Goal: Information Seeking & Learning: Check status

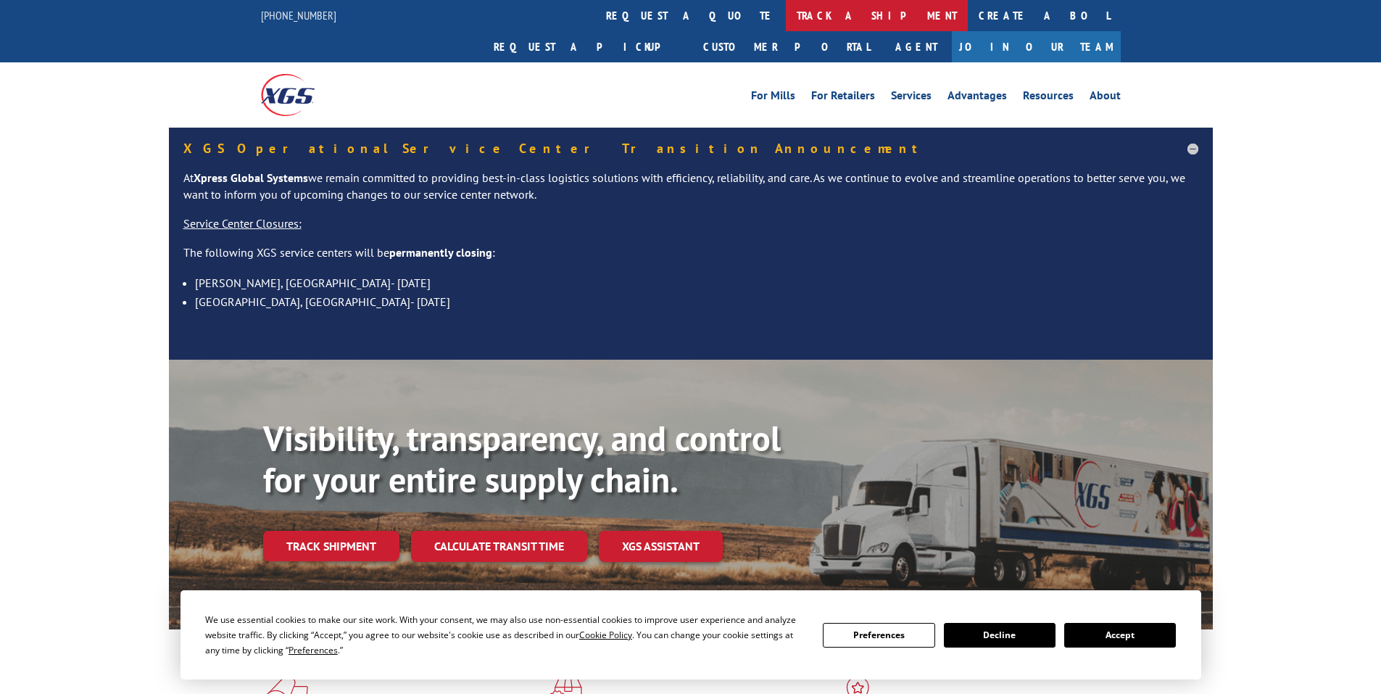
click at [786, 25] on link "track a shipment" at bounding box center [877, 15] width 182 height 31
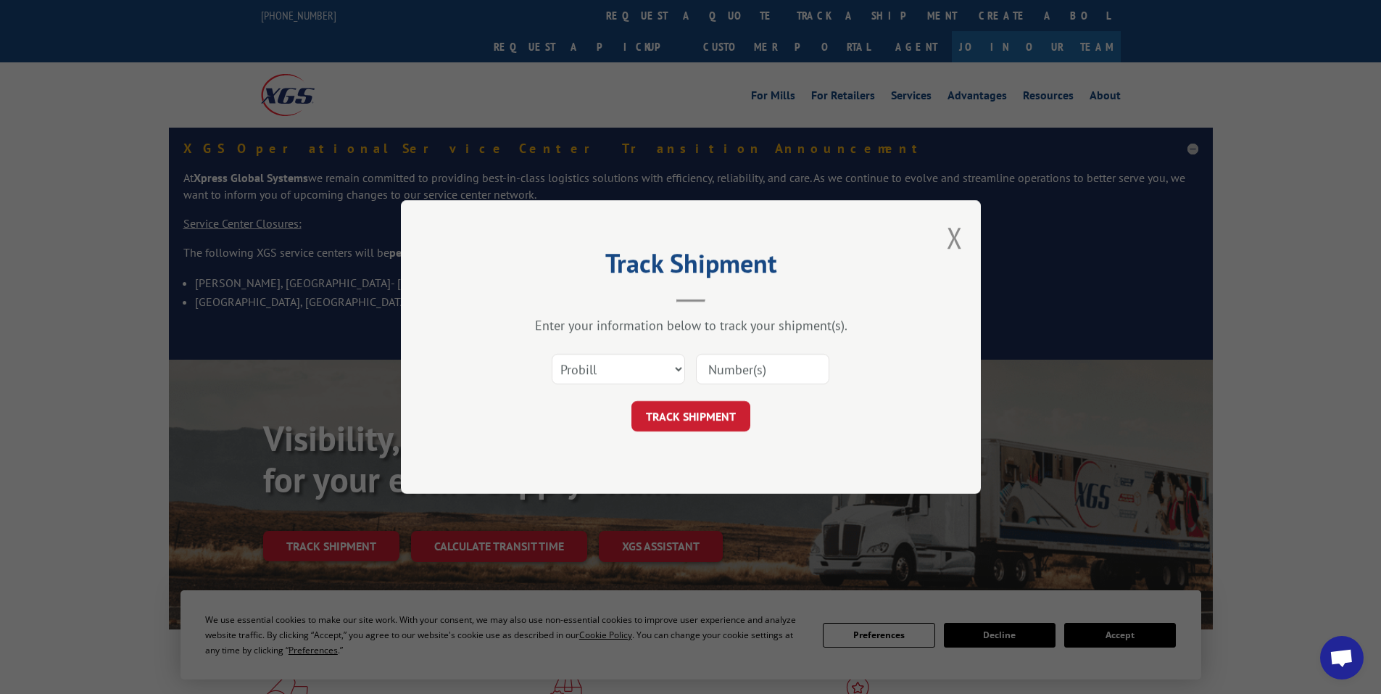
paste input "17515977"
type input "17515977"
click at [695, 422] on button "TRACK SHIPMENT" at bounding box center [691, 416] width 119 height 30
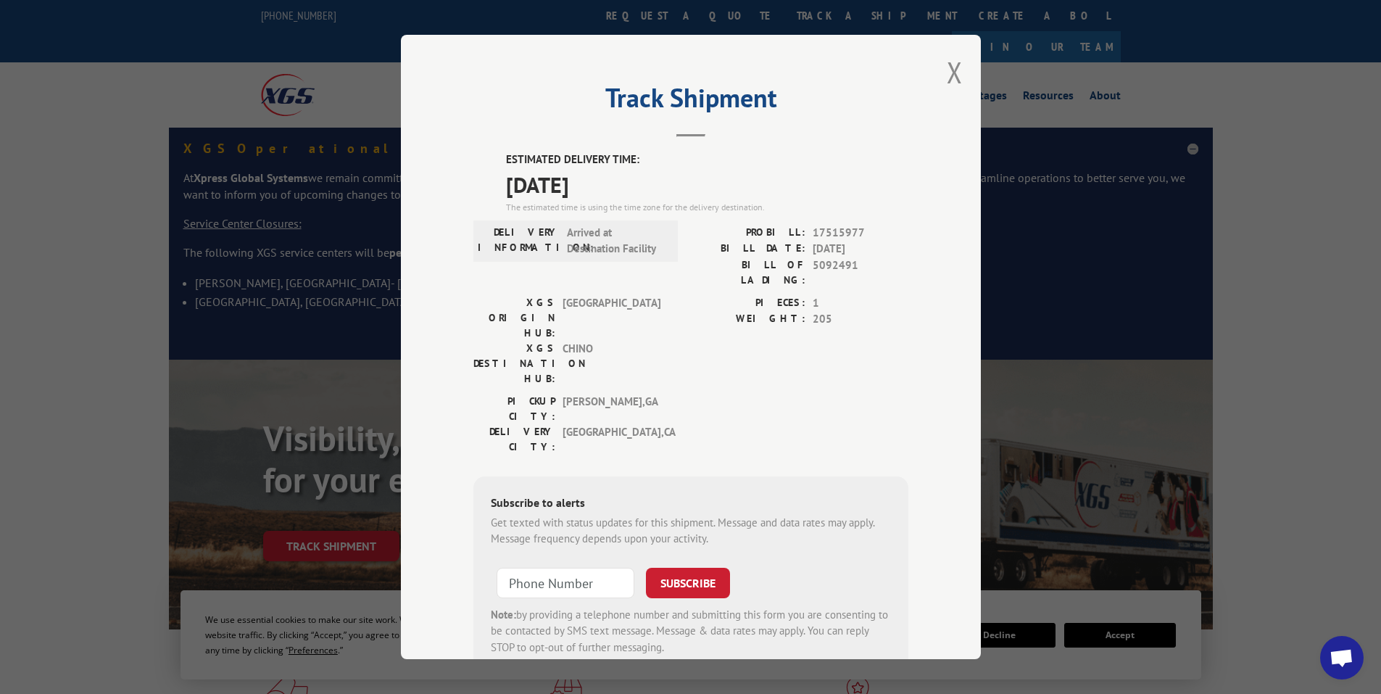
drag, startPoint x: 502, startPoint y: 155, endPoint x: 640, endPoint y: 174, distance: 139.0
click at [640, 174] on div "ESTIMATED DELIVERY TIME: [DATE] The estimated time is using the time zone for t…" at bounding box center [707, 183] width 402 height 62
copy div "ESTIMATED DELIVERY TIME: [DATE]"
click at [950, 80] on button "Close modal" at bounding box center [955, 72] width 16 height 38
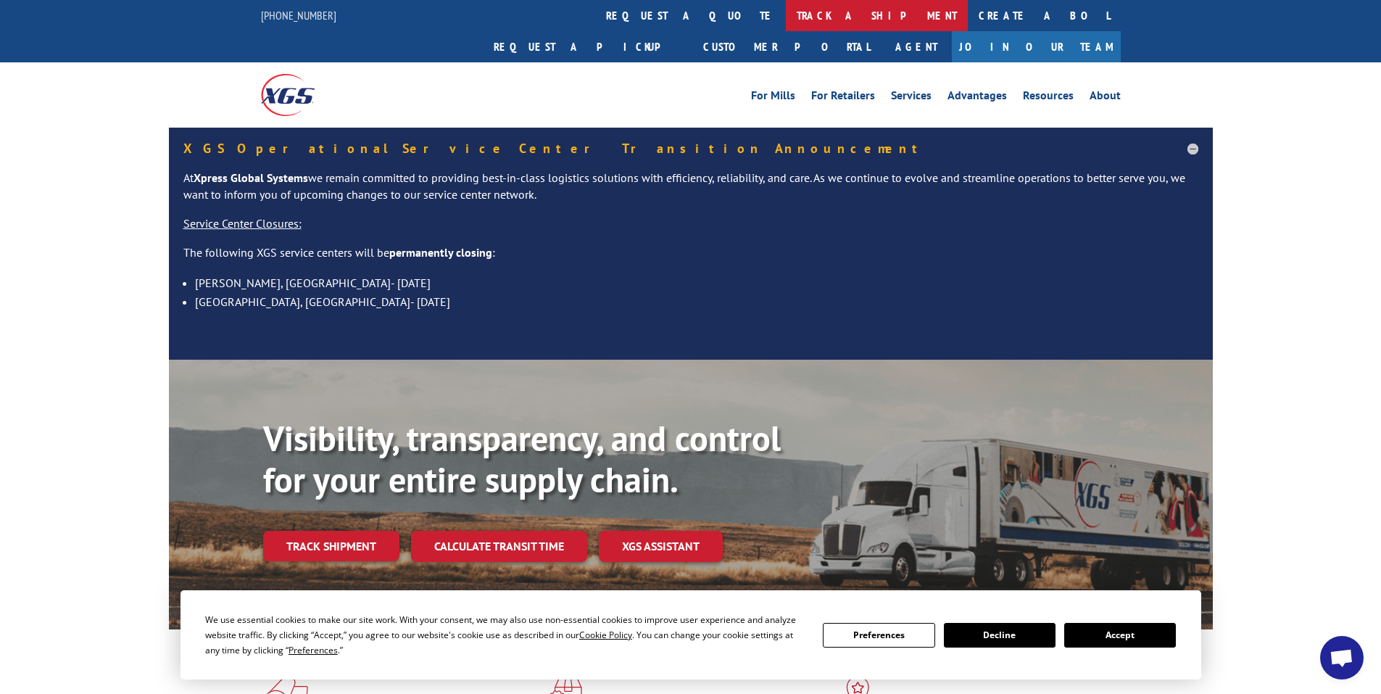
click at [786, 9] on link "track a shipment" at bounding box center [877, 15] width 182 height 31
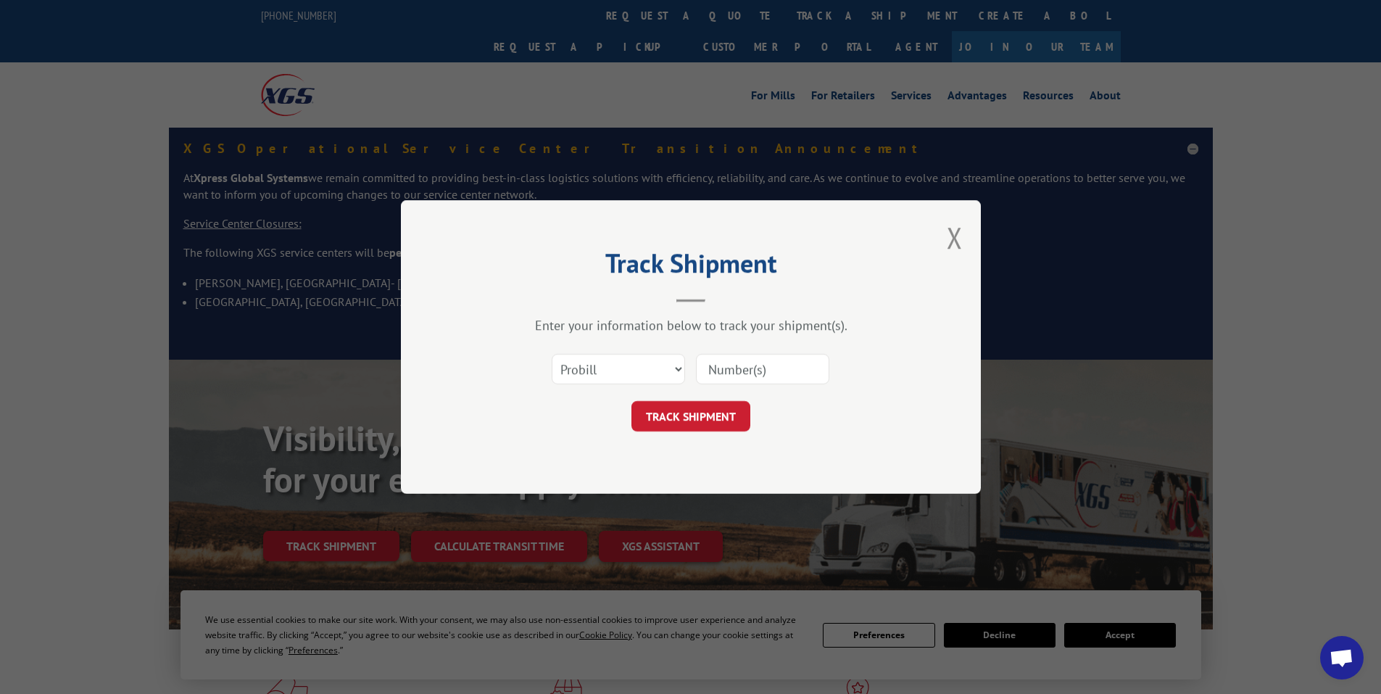
paste input "17520574"
type input "17520574"
click at [732, 426] on button "TRACK SHIPMENT" at bounding box center [691, 416] width 119 height 30
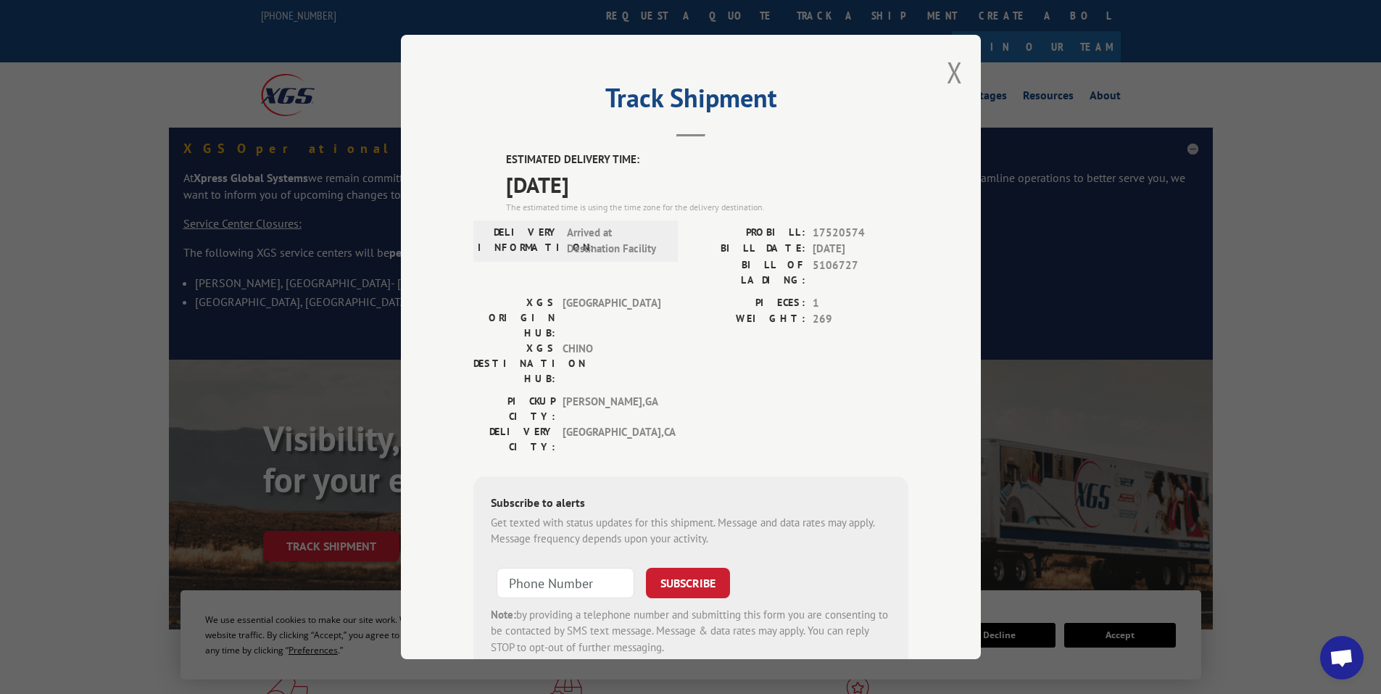
drag, startPoint x: 500, startPoint y: 155, endPoint x: 578, endPoint y: 177, distance: 81.3
click at [612, 176] on div "ESTIMATED DELIVERY TIME: [DATE] The estimated time is using the time zone for t…" at bounding box center [690, 412] width 435 height 521
copy div "ESTIMATED DELIVERY TIME: [DATE]"
click at [951, 70] on button "Close modal" at bounding box center [955, 72] width 16 height 38
